Goal: Task Accomplishment & Management: Manage account settings

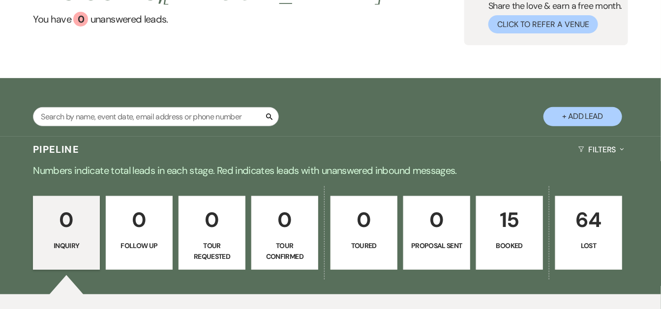
scroll to position [109, 0]
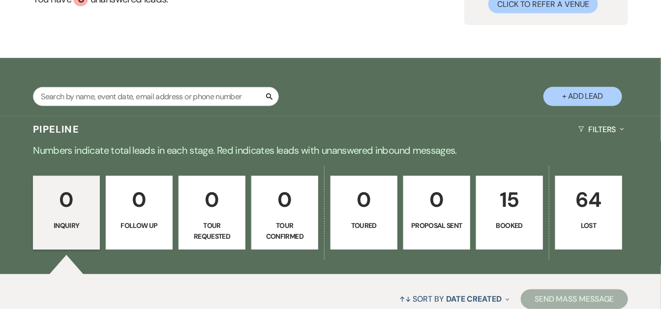
click at [510, 229] on p "Booked" at bounding box center [509, 225] width 54 height 11
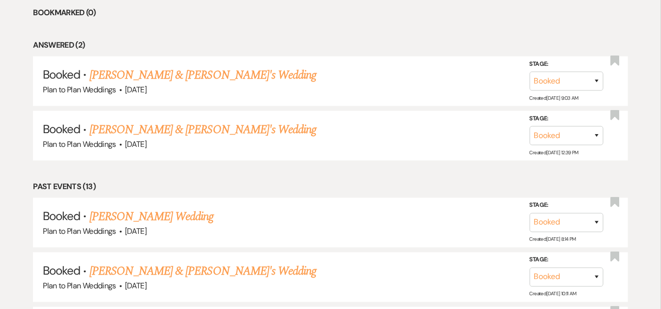
scroll to position [440, 0]
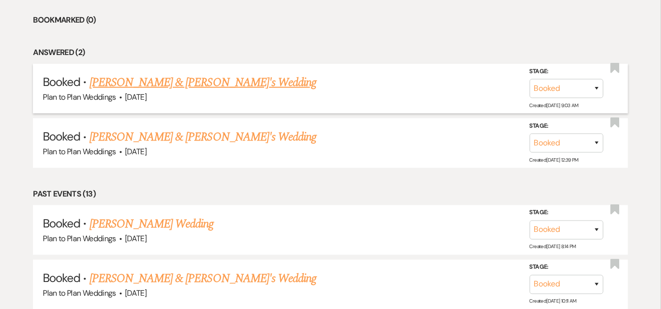
click at [187, 76] on link "[PERSON_NAME] & [PERSON_NAME]'s Wedding" at bounding box center [202, 83] width 227 height 18
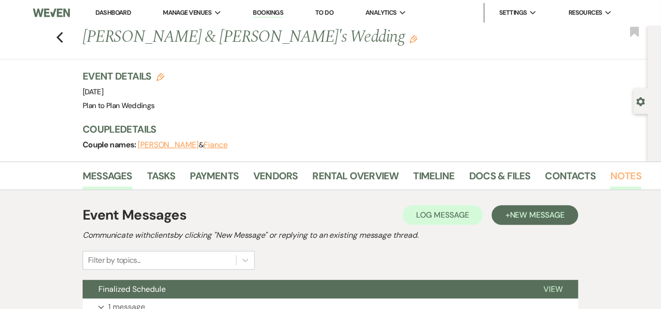
click at [615, 177] on link "Notes" at bounding box center [625, 179] width 31 height 22
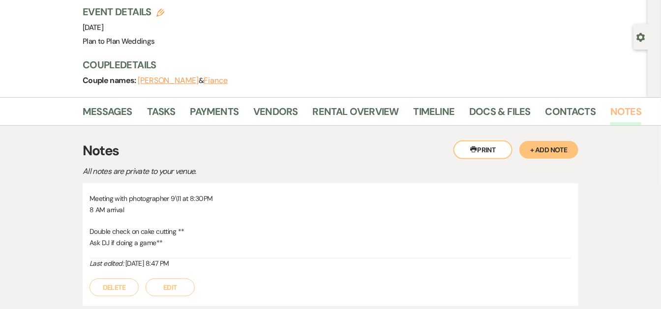
scroll to position [23, 0]
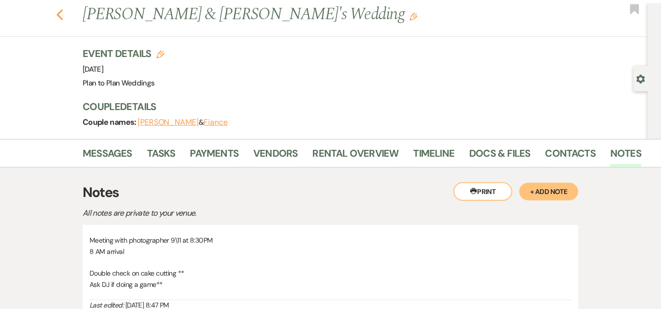
click at [63, 15] on icon "Previous" at bounding box center [59, 15] width 7 height 12
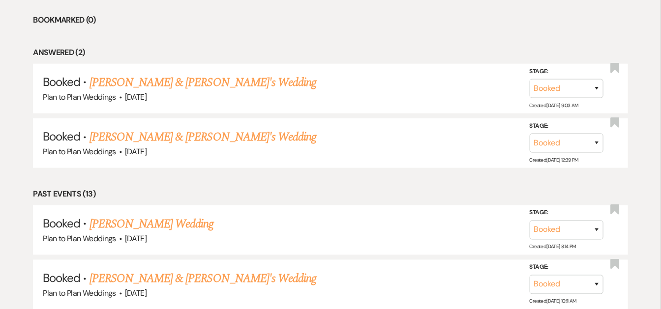
scroll to position [427, 0]
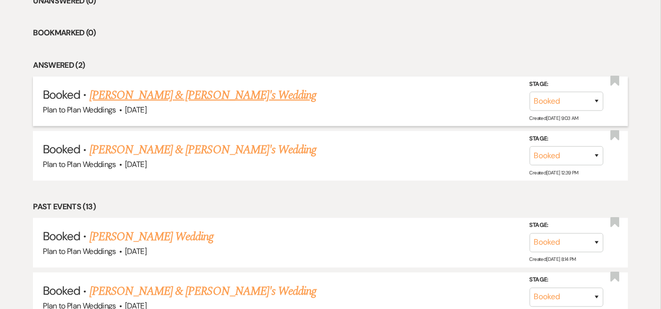
click at [178, 93] on link "[PERSON_NAME] & [PERSON_NAME]'s Wedding" at bounding box center [202, 96] width 227 height 18
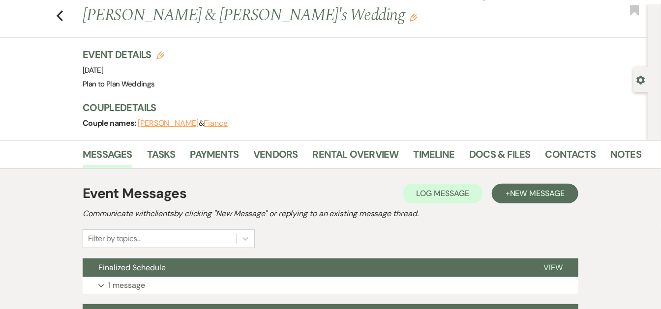
scroll to position [21, 0]
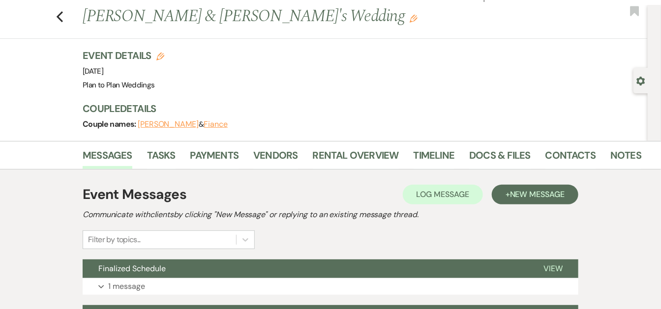
click at [68, 14] on div "Previous [PERSON_NAME] & [PERSON_NAME]'s Wedding Edit Bookmark" at bounding box center [321, 22] width 653 height 34
click at [61, 16] on use "button" at bounding box center [60, 16] width 6 height 11
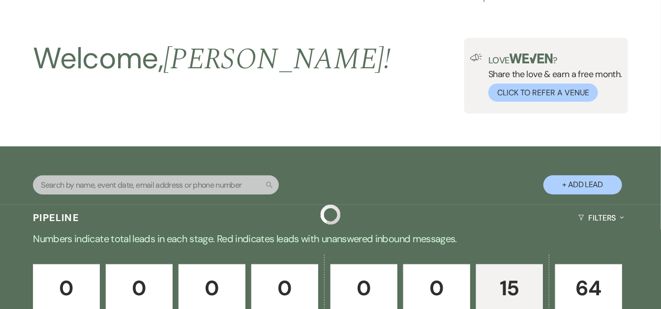
scroll to position [427, 0]
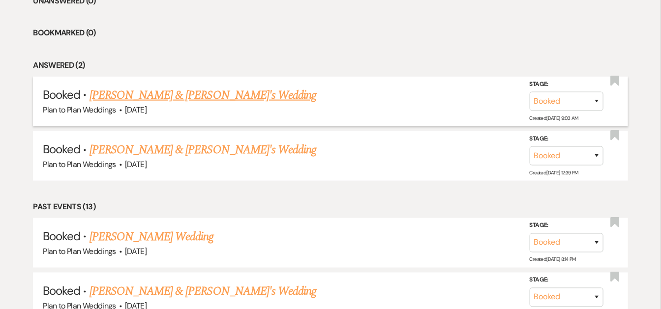
click at [196, 99] on link "[PERSON_NAME] & [PERSON_NAME]'s Wedding" at bounding box center [202, 96] width 227 height 18
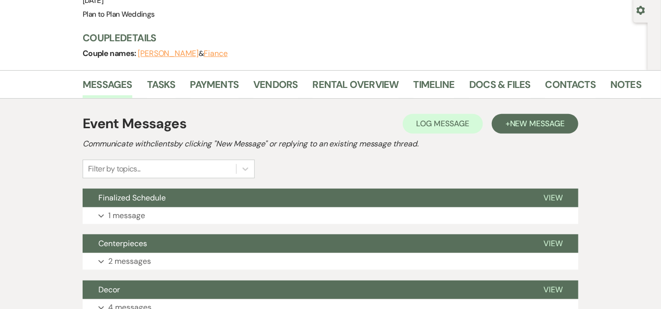
scroll to position [83, 0]
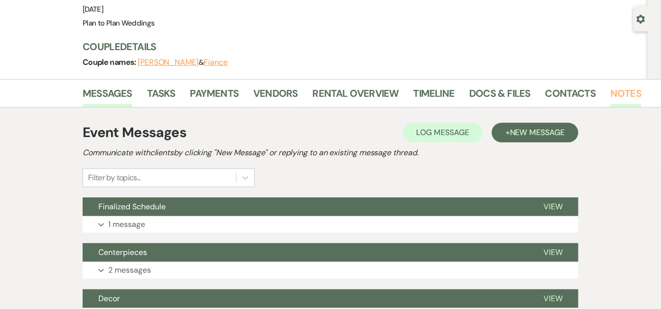
click at [631, 90] on link "Notes" at bounding box center [625, 97] width 31 height 22
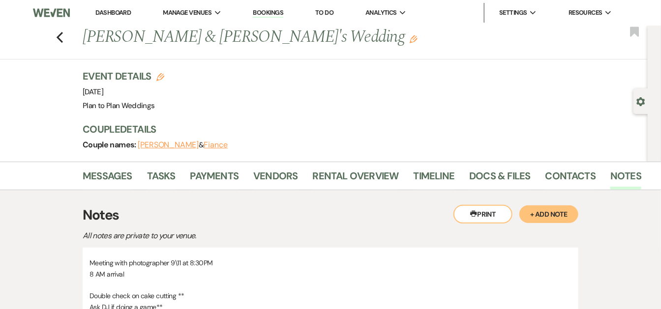
click at [117, 8] on li "Dashboard" at bounding box center [112, 13] width 45 height 20
click at [118, 11] on link "Dashboard" at bounding box center [112, 12] width 35 height 8
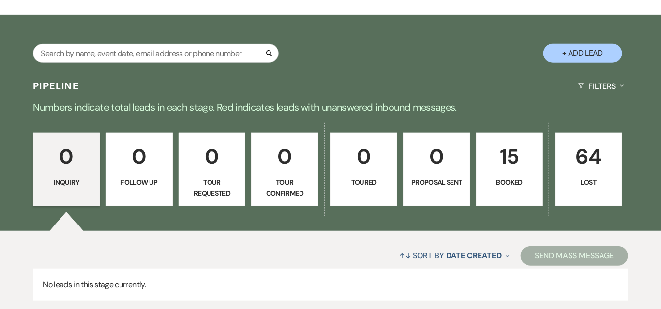
scroll to position [156, 0]
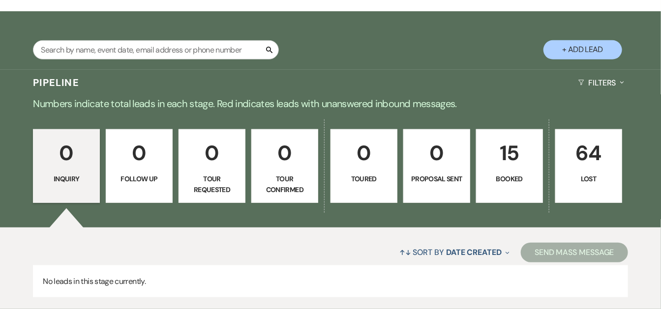
click at [519, 191] on link "15 Booked" at bounding box center [509, 166] width 67 height 74
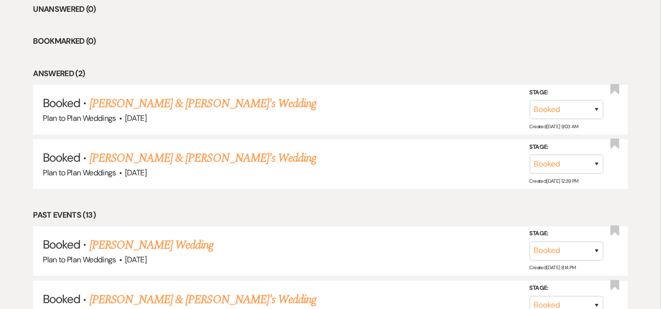
scroll to position [413, 0]
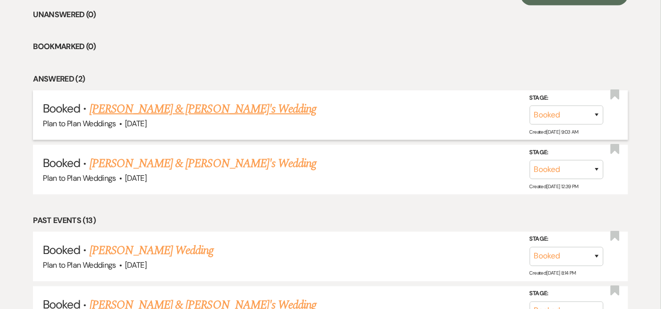
click at [179, 109] on link "[PERSON_NAME] & [PERSON_NAME]'s Wedding" at bounding box center [202, 109] width 227 height 18
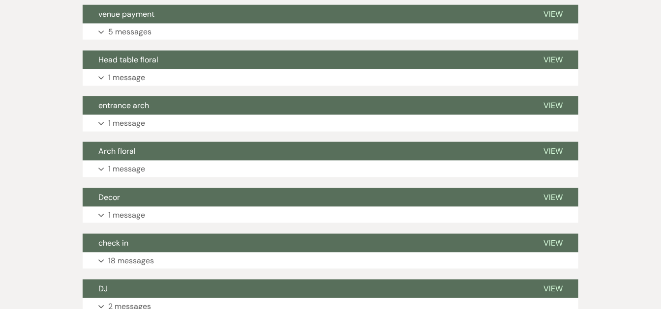
click at [657, 167] on div "Messages Tasks Payments Vendors Rental Overview Timeline Docs & Files Contacts …" at bounding box center [330, 131] width 661 height 765
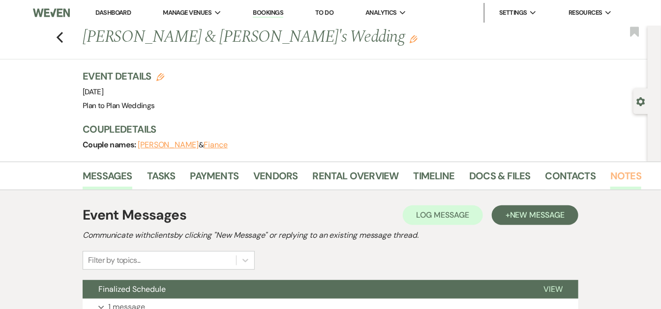
click at [616, 170] on link "Notes" at bounding box center [625, 179] width 31 height 22
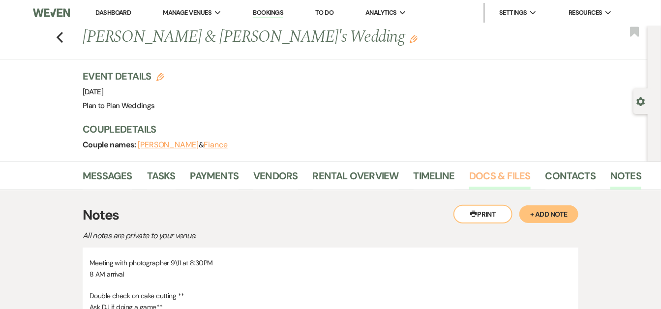
click at [510, 181] on link "Docs & Files" at bounding box center [499, 179] width 61 height 22
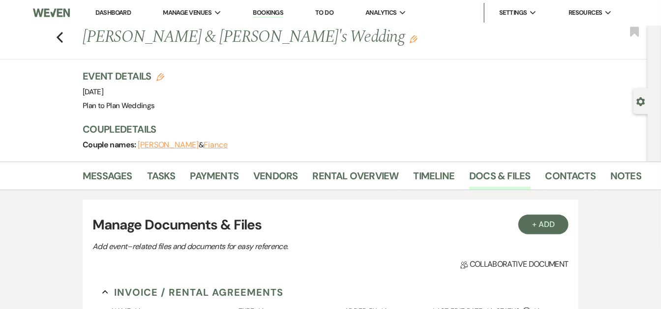
click at [120, 18] on li "Dashboard" at bounding box center [112, 13] width 45 height 20
click at [107, 8] on link "Dashboard" at bounding box center [112, 12] width 35 height 8
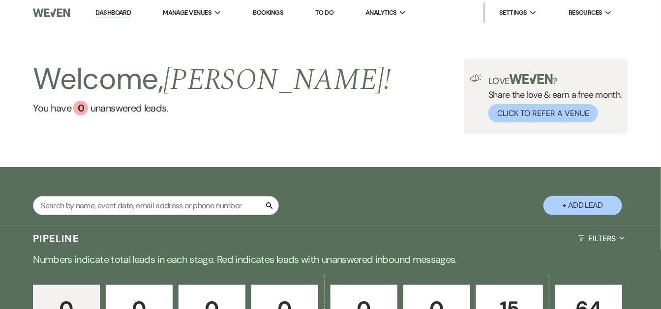
click at [290, 75] on div "Welcome, [PERSON_NAME] ! You have 0 unanswered lead s . Love ? Share the love &…" at bounding box center [330, 97] width 661 height 76
click at [505, 301] on p "15" at bounding box center [509, 309] width 54 height 33
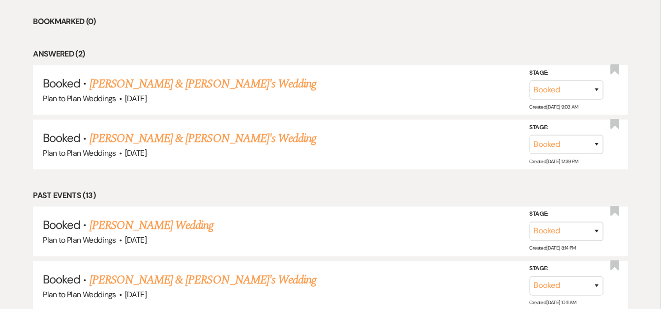
scroll to position [447, 0]
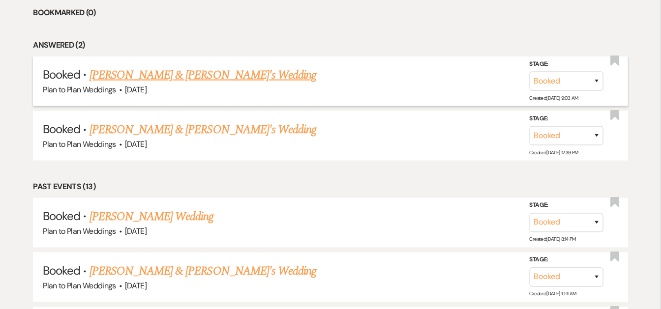
click at [182, 74] on link "[PERSON_NAME] & [PERSON_NAME]'s Wedding" at bounding box center [202, 75] width 227 height 18
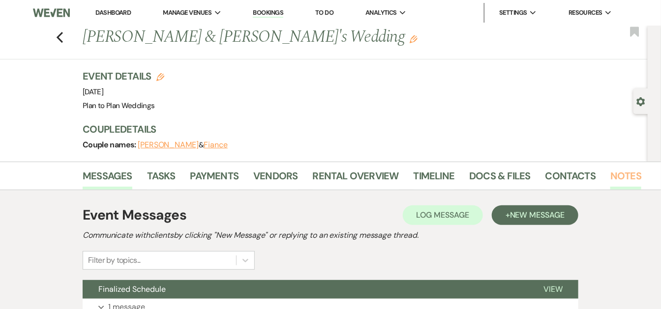
click at [627, 189] on link "Notes" at bounding box center [625, 179] width 31 height 22
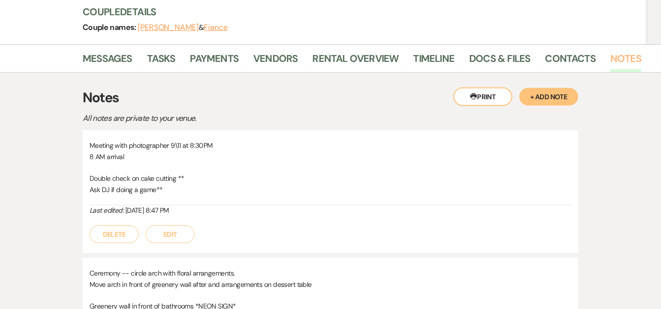
scroll to position [119, 0]
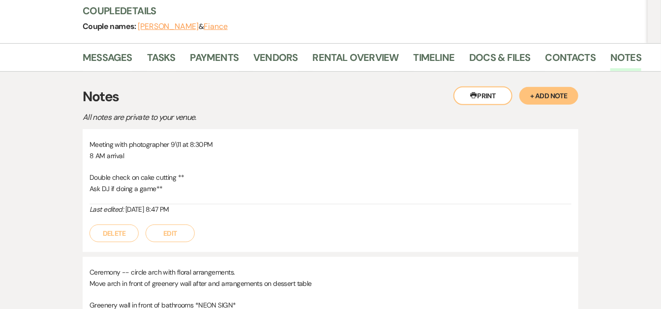
click at [320, 112] on p "All notes are private to your venue." at bounding box center [255, 117] width 344 height 13
click at [263, 97] on h3 "Notes" at bounding box center [331, 97] width 496 height 21
click at [104, 60] on link "Messages" at bounding box center [108, 61] width 50 height 22
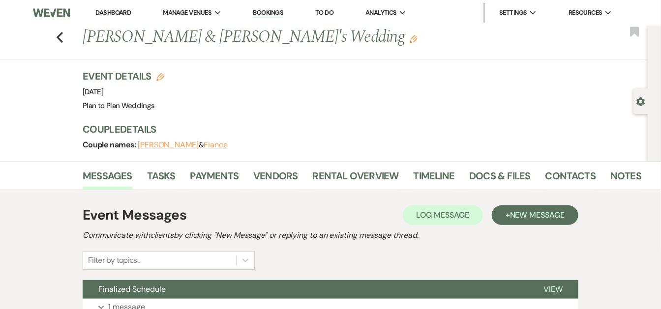
click at [120, 8] on link "Dashboard" at bounding box center [112, 12] width 35 height 8
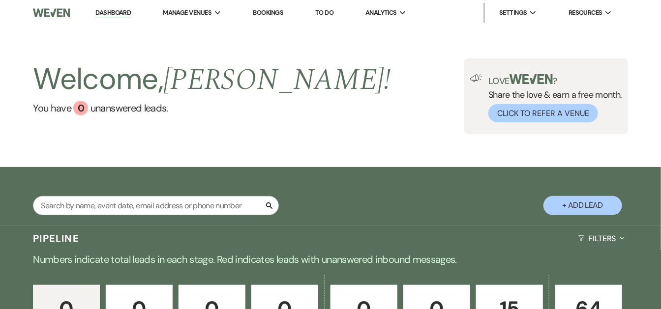
click at [345, 114] on div "Welcome, [PERSON_NAME] ! You have 0 unanswered lead s . Love ? Share the love &…" at bounding box center [330, 97] width 661 height 76
click at [120, 8] on li "Dashboard" at bounding box center [112, 13] width 45 height 20
click at [317, 97] on div "Welcome, [PERSON_NAME] ! You have 0 unanswered lead s . Love ? Share the love &…" at bounding box center [330, 97] width 661 height 76
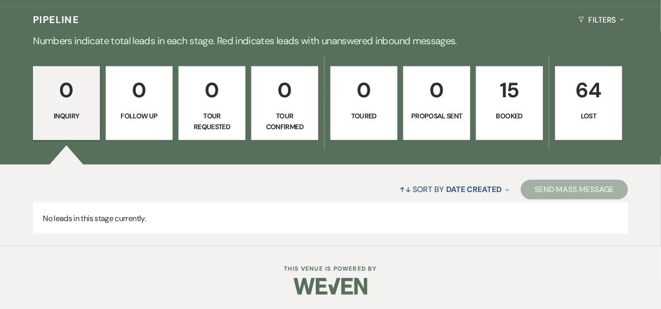
click at [221, 31] on div "Pipeline Filters Expand" at bounding box center [330, 20] width 661 height 26
